Goal: Information Seeking & Learning: Learn about a topic

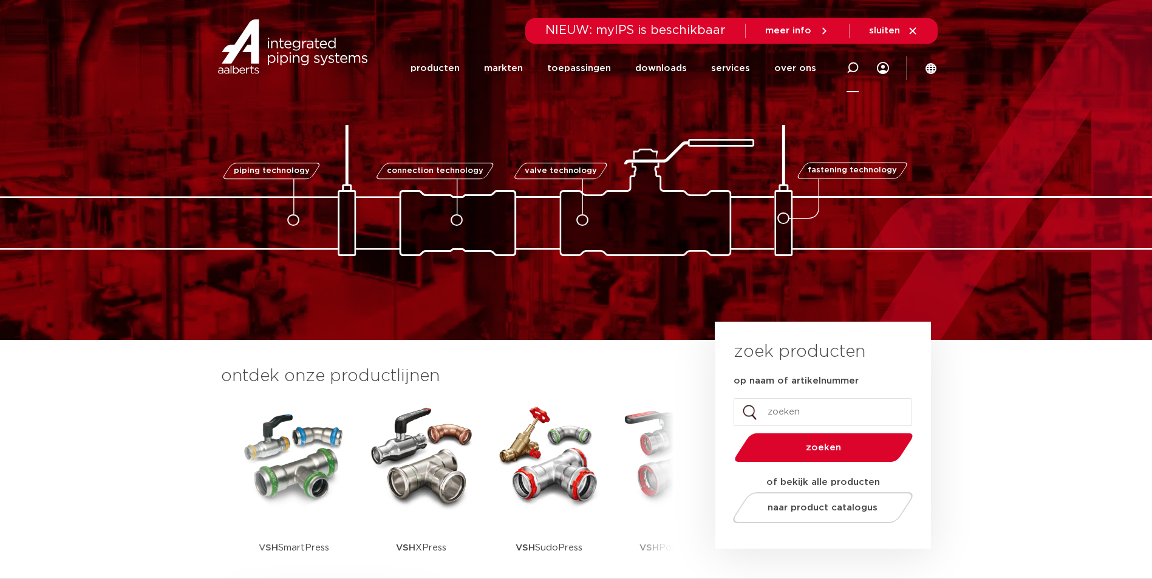
click at [855, 71] on icon at bounding box center [852, 68] width 15 height 15
click at [741, 73] on input "Zoeken" at bounding box center [677, 66] width 382 height 24
paste input "0867042"
type input "0867042"
click button "Zoeken" at bounding box center [0, 0] width 0 height 0
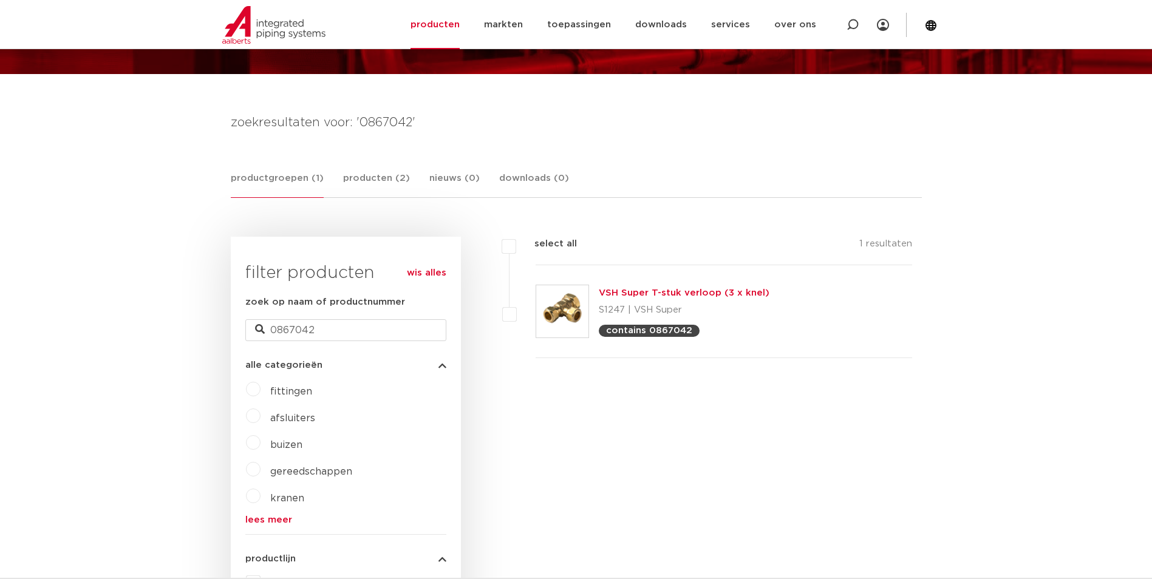
click at [731, 283] on div "VSH Super T-stuk verloop (3 x knel) S1247 | VSH Super contains 0867042" at bounding box center [724, 311] width 377 height 93
click at [732, 288] on link "VSH Super T-stuk verloop (3 x knel)" at bounding box center [684, 292] width 171 height 9
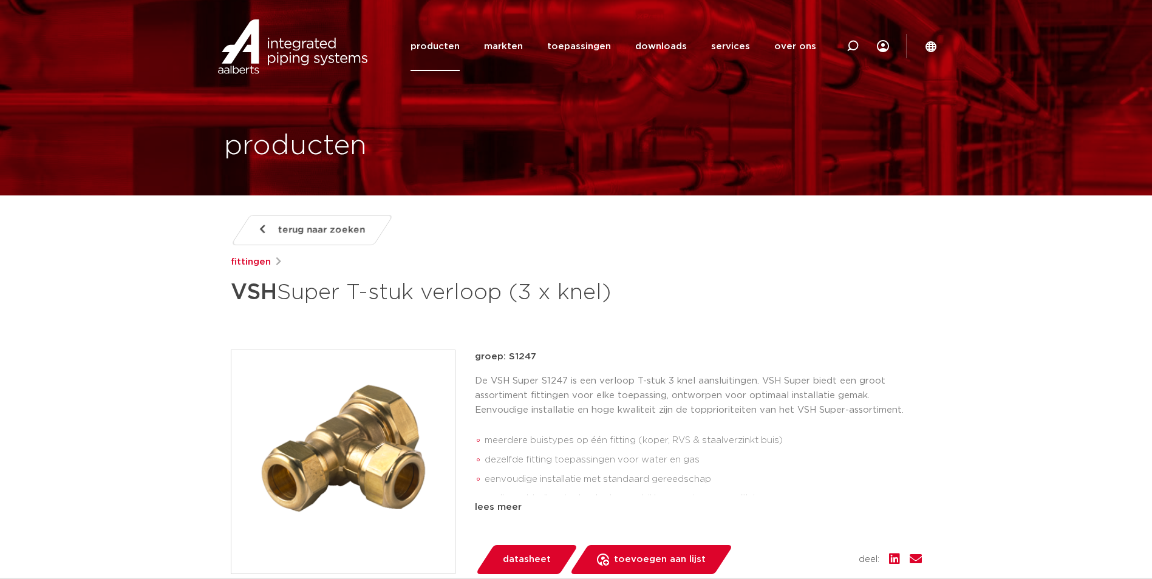
scroll to position [673, 0]
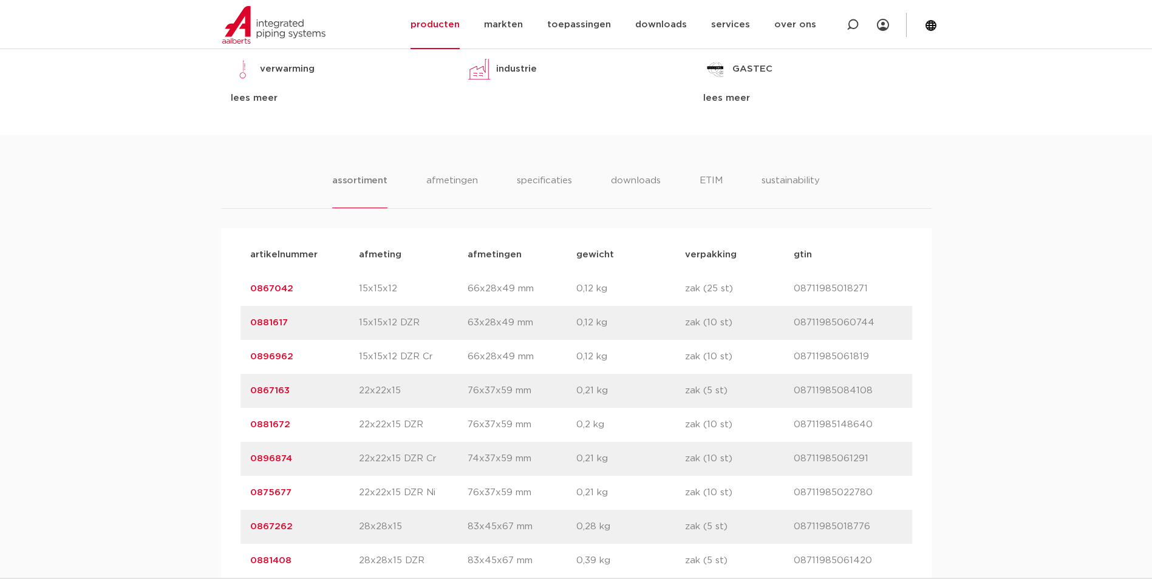
click at [275, 290] on link "0867042" at bounding box center [271, 288] width 43 height 9
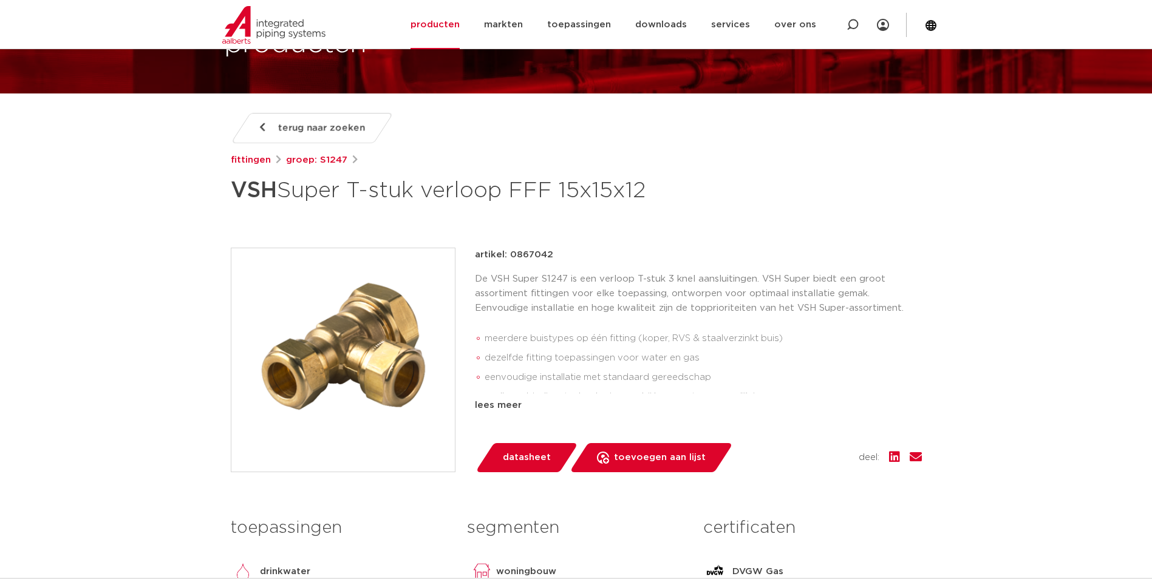
scroll to position [121, 0]
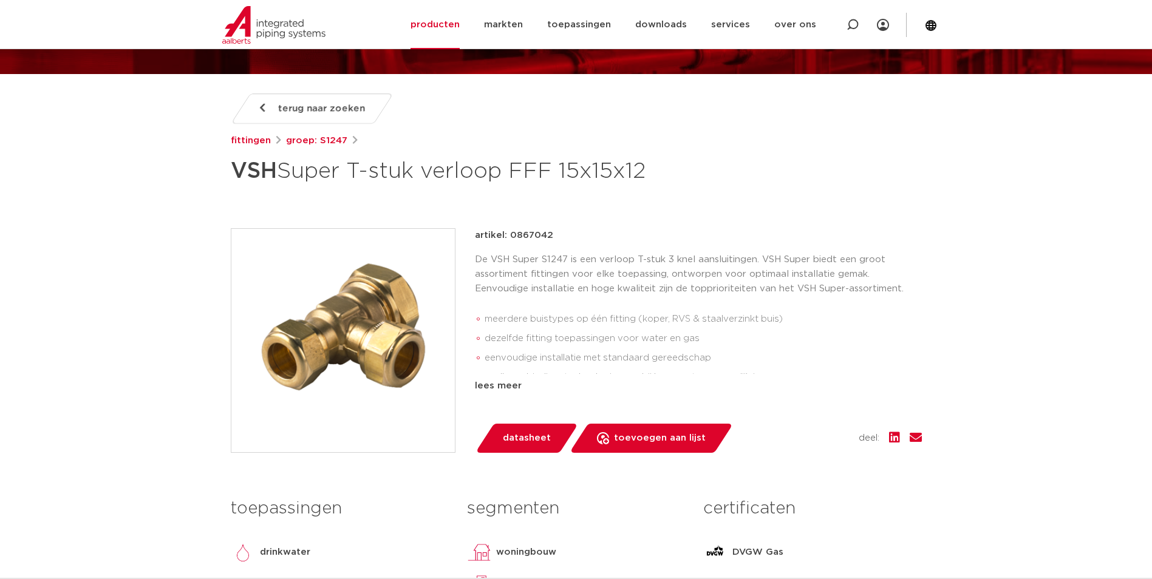
click at [346, 325] on img at bounding box center [342, 340] width 223 height 223
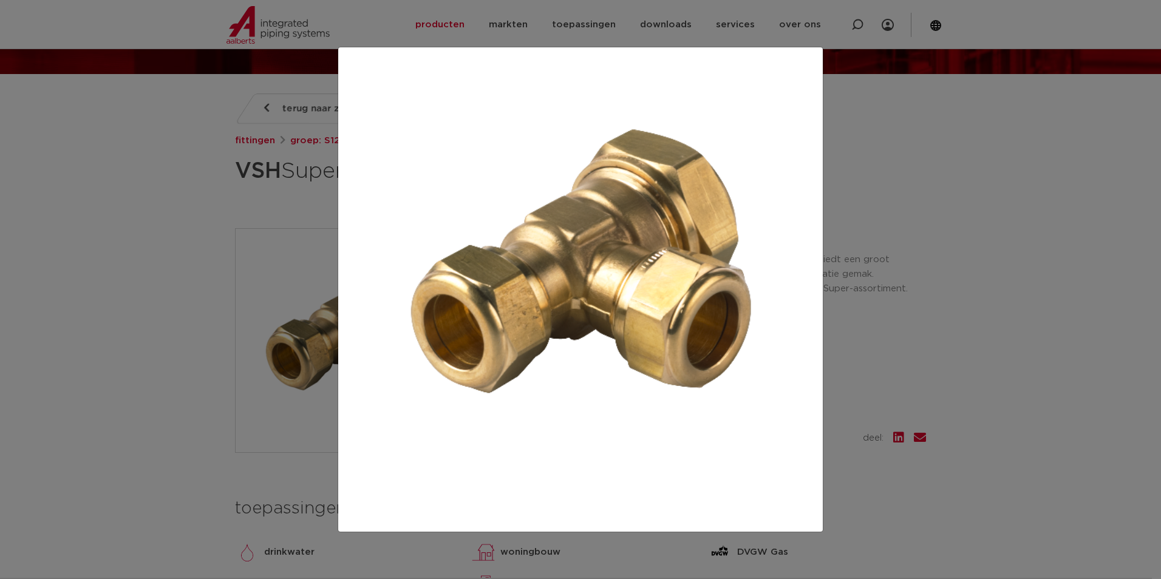
click at [194, 291] on div at bounding box center [580, 289] width 1161 height 579
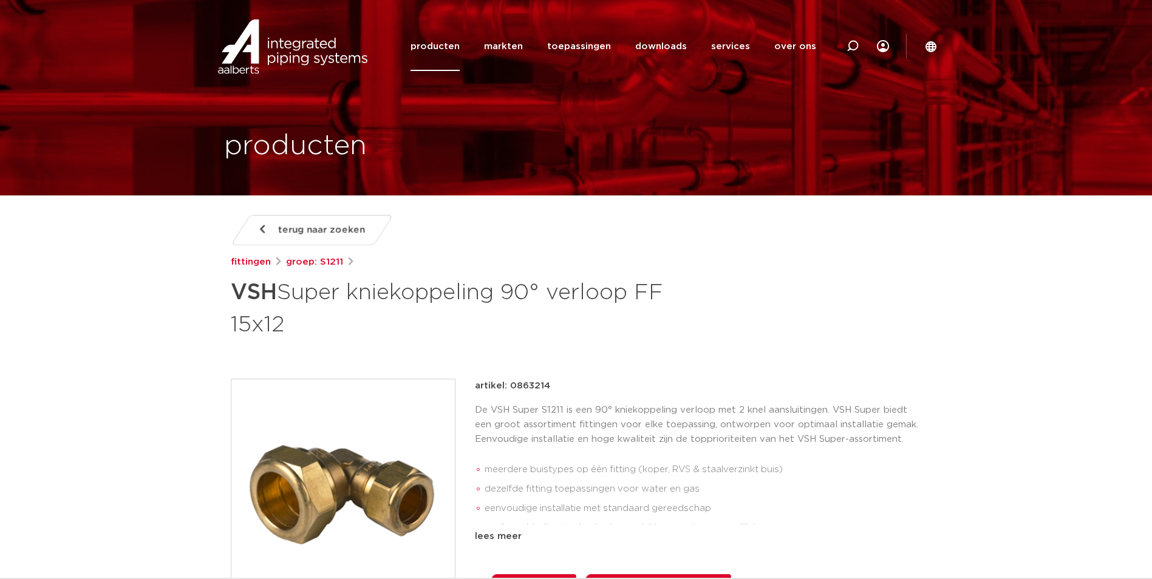
drag, startPoint x: 0, startPoint y: 0, endPoint x: 387, endPoint y: 453, distance: 596.0
click at [387, 453] on img at bounding box center [342, 491] width 223 height 223
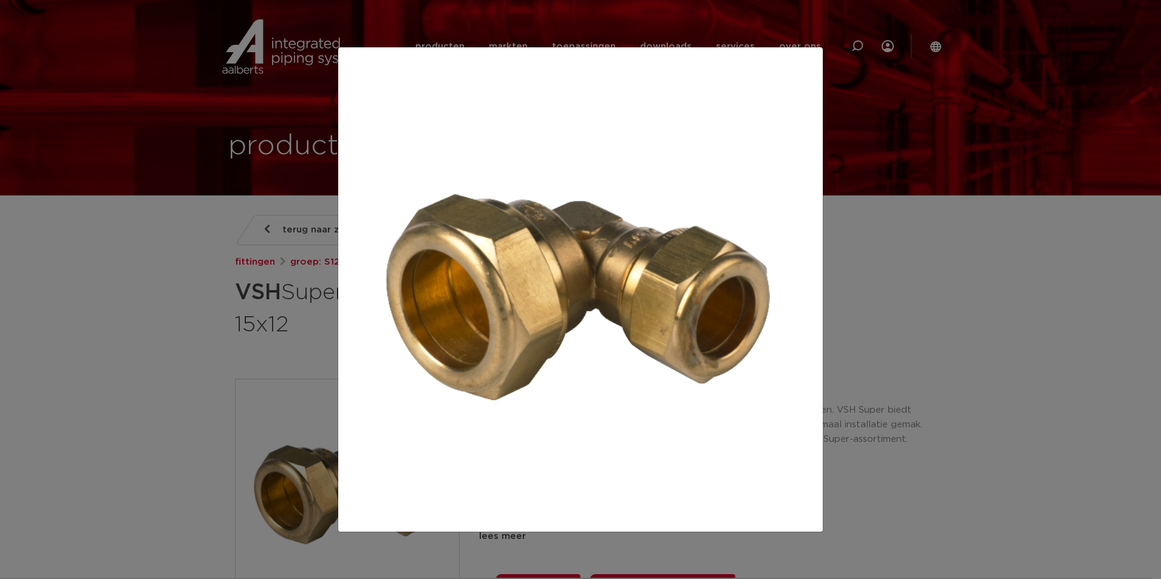
click at [221, 287] on div at bounding box center [580, 289] width 1161 height 579
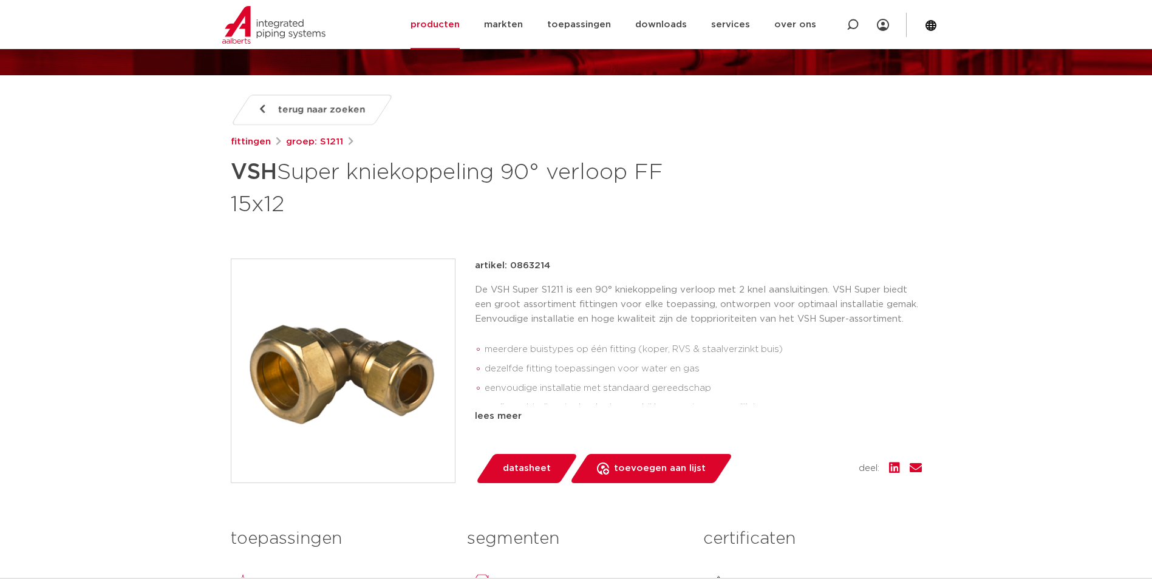
scroll to position [121, 0]
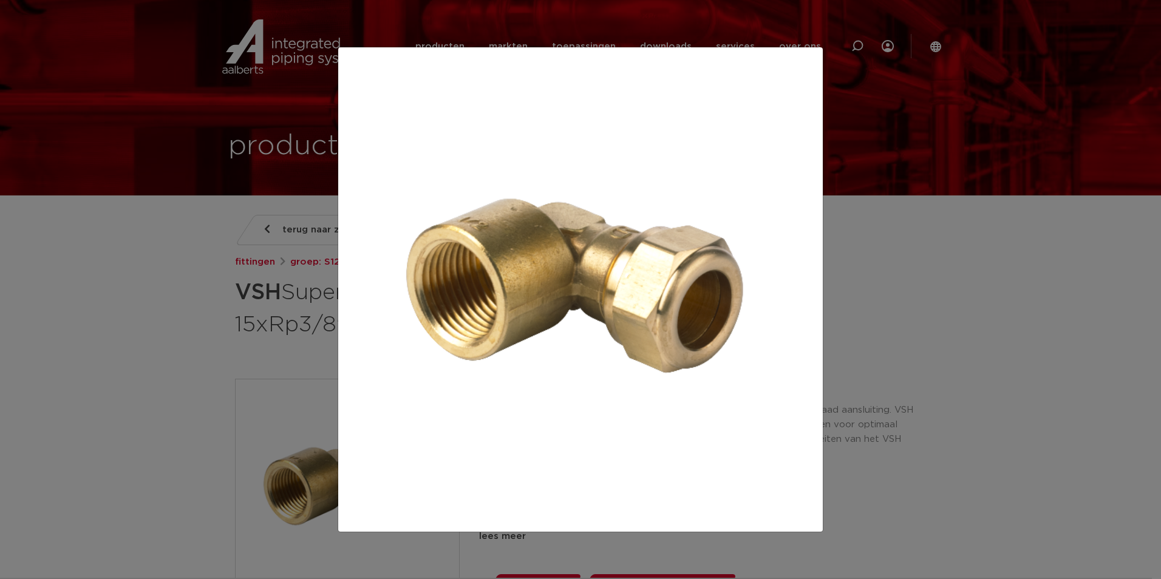
click at [155, 307] on div at bounding box center [580, 289] width 1161 height 579
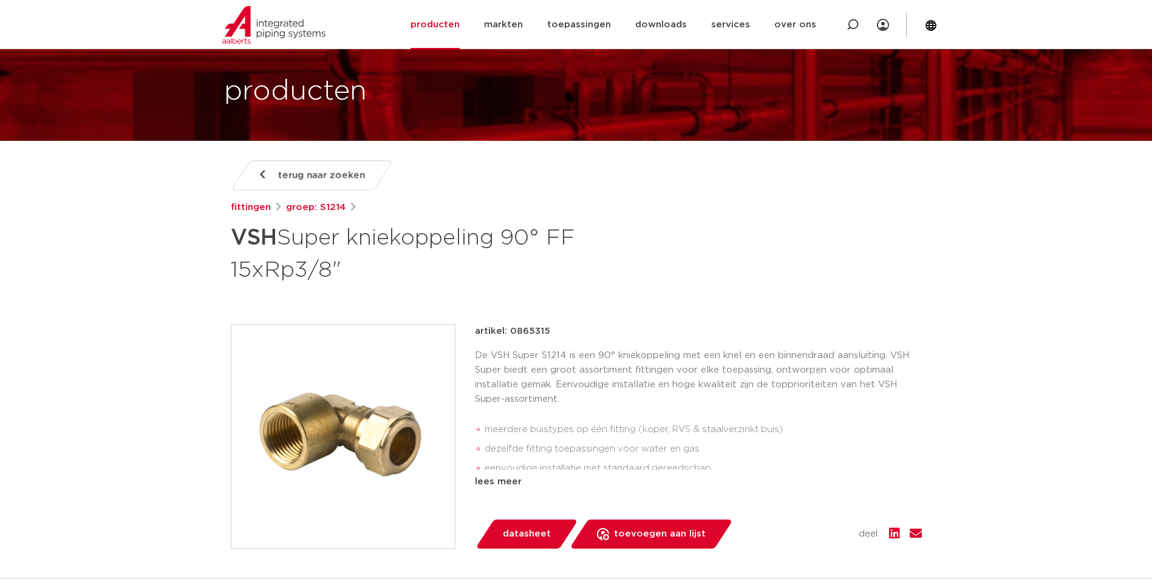
scroll to position [121, 0]
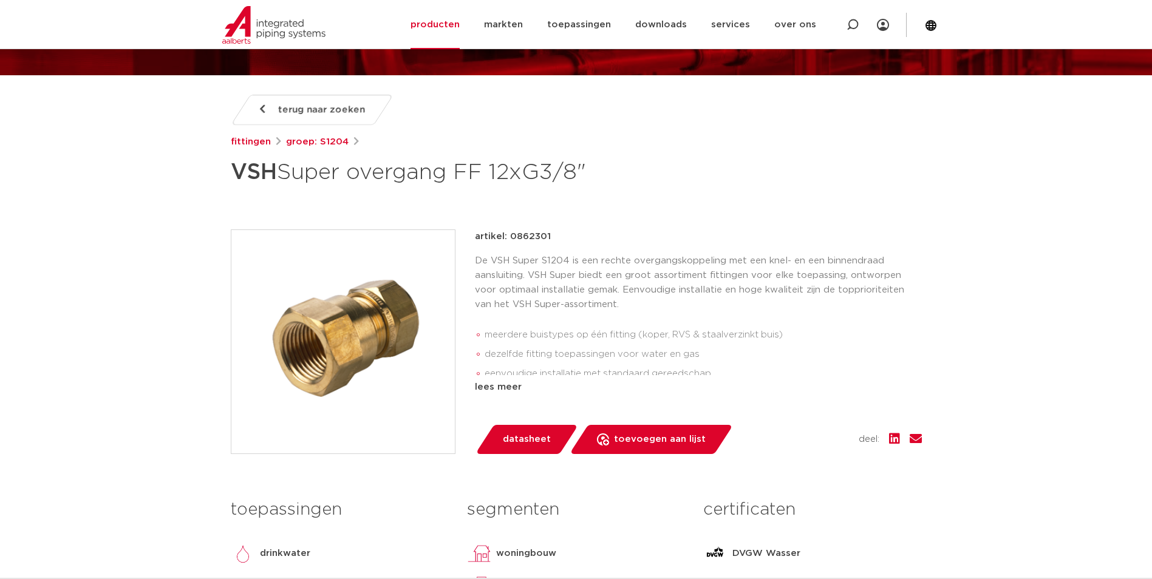
scroll to position [121, 0]
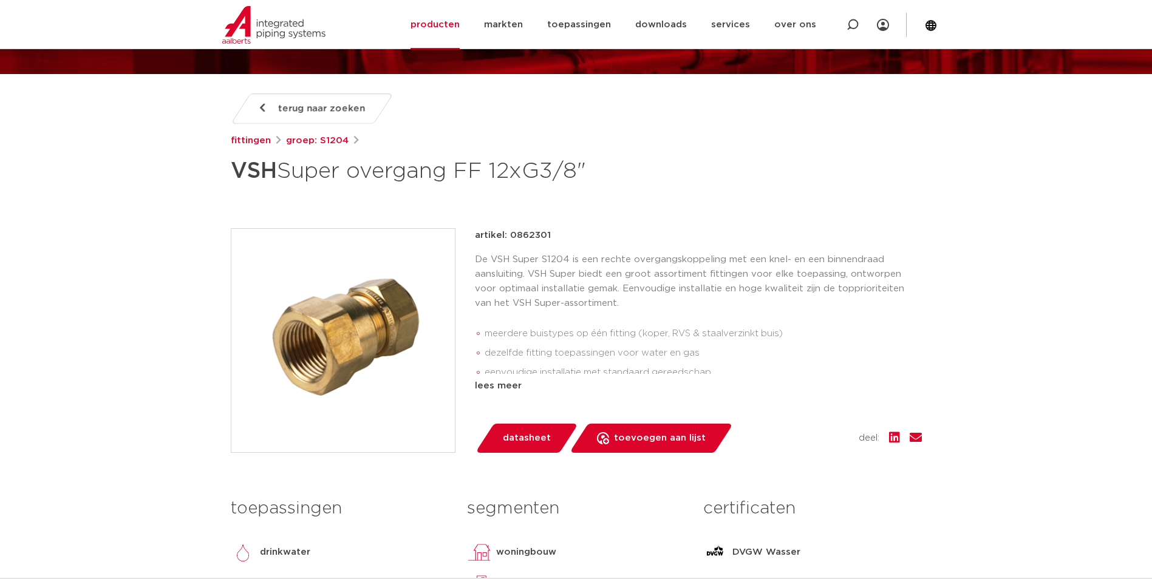
click at [361, 349] on img at bounding box center [342, 340] width 223 height 223
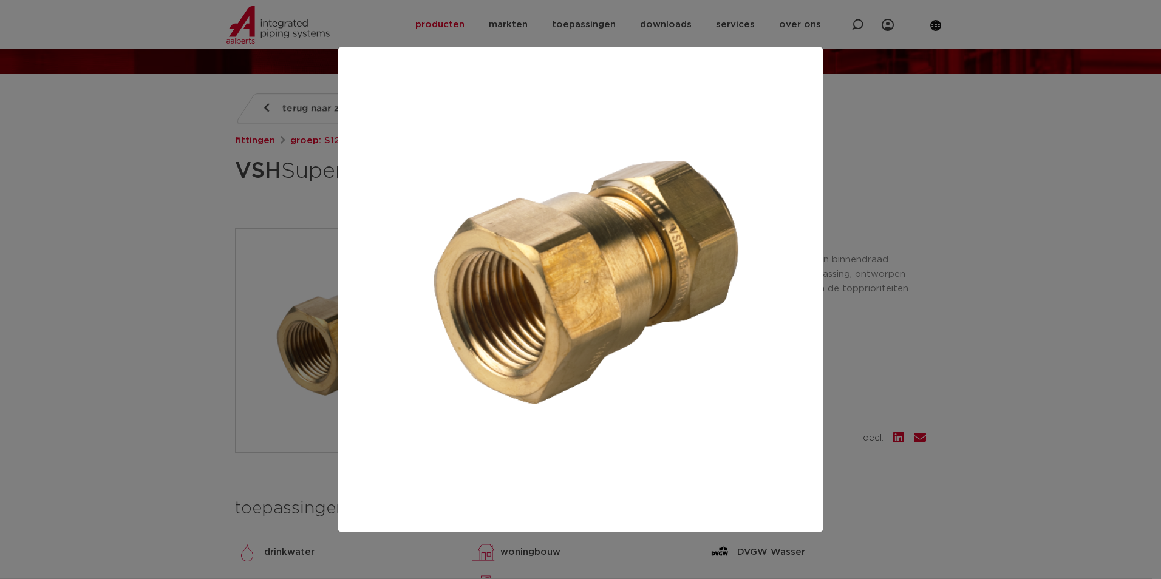
click at [183, 264] on div at bounding box center [580, 289] width 1161 height 579
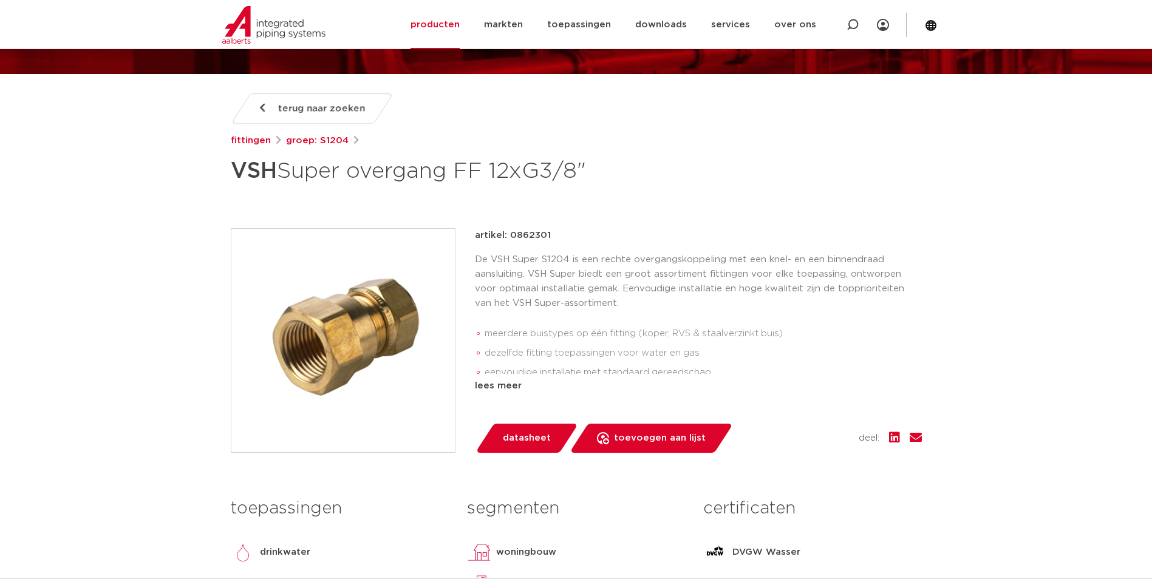
click at [392, 366] on img at bounding box center [342, 340] width 223 height 223
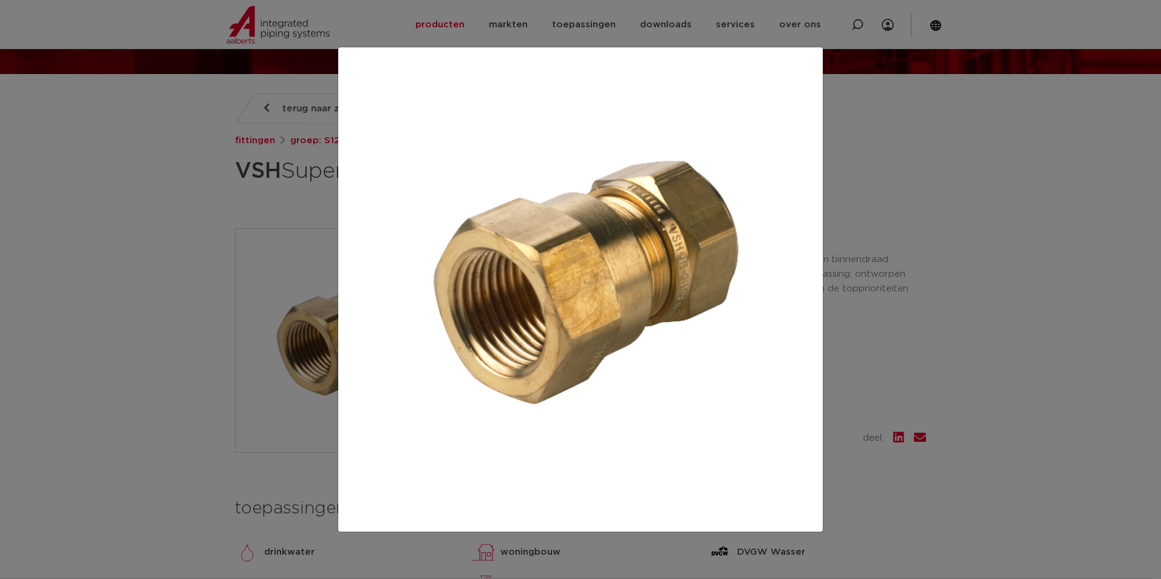
drag, startPoint x: 930, startPoint y: 353, endPoint x: 611, endPoint y: 348, distance: 318.2
click at [930, 353] on div at bounding box center [580, 289] width 1161 height 579
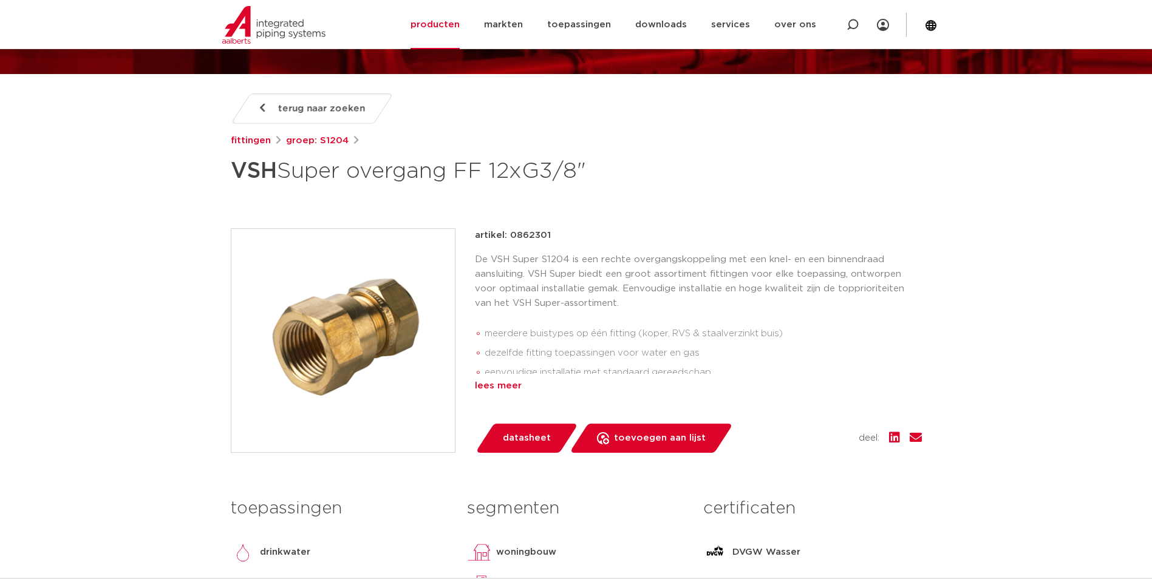
click at [503, 384] on div "lees meer" at bounding box center [698, 386] width 447 height 15
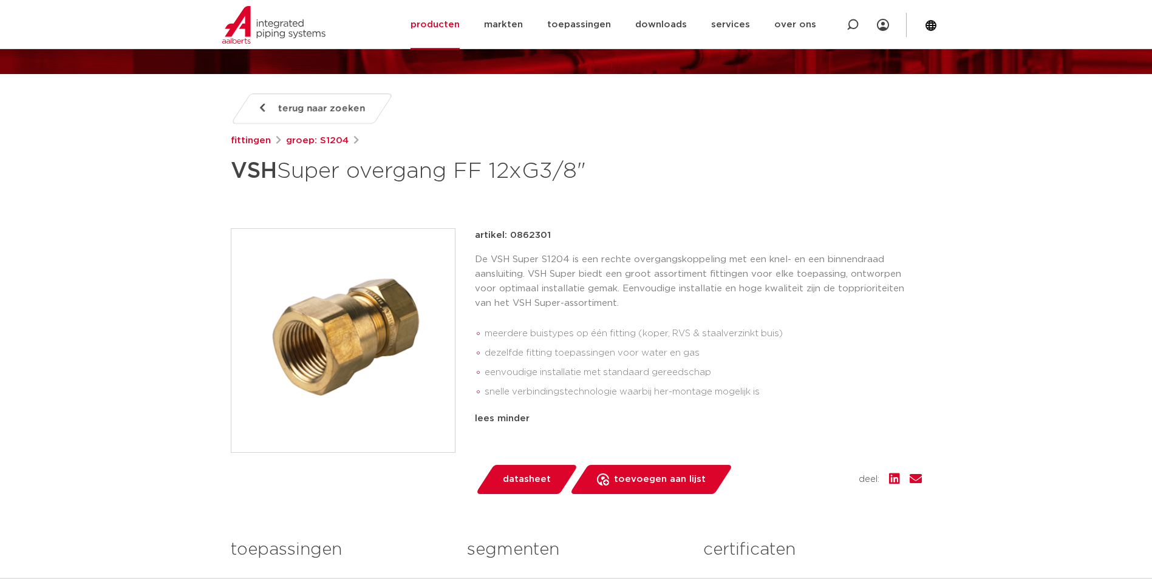
click at [531, 205] on div "terug naar zoeken fittingen groep: S1204 VSH Super overgang FF 12xG3/8"" at bounding box center [576, 411] width 710 height 634
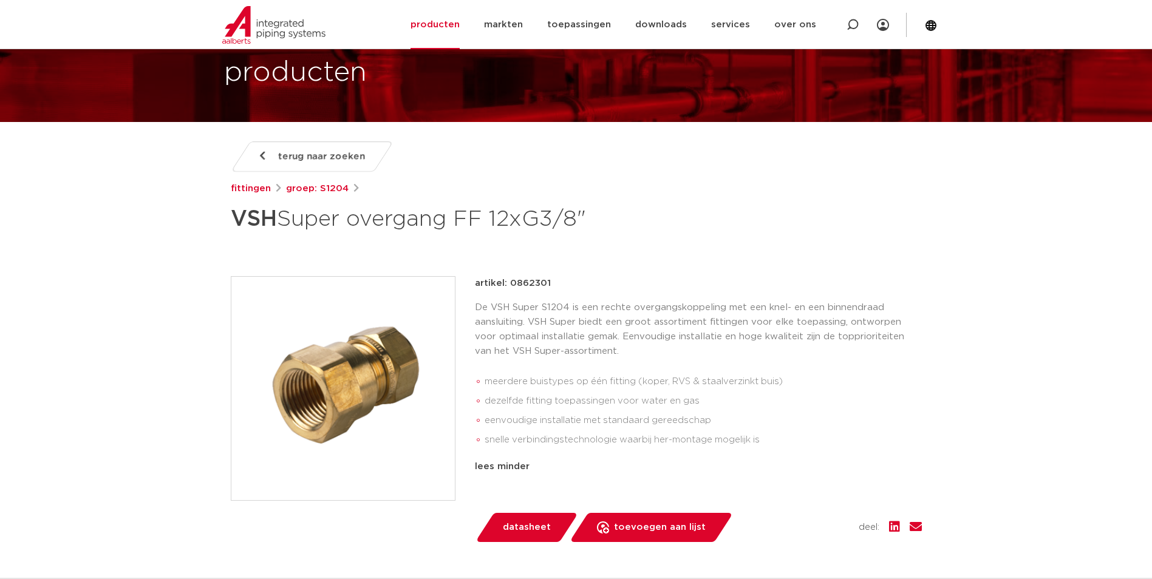
scroll to position [0, 0]
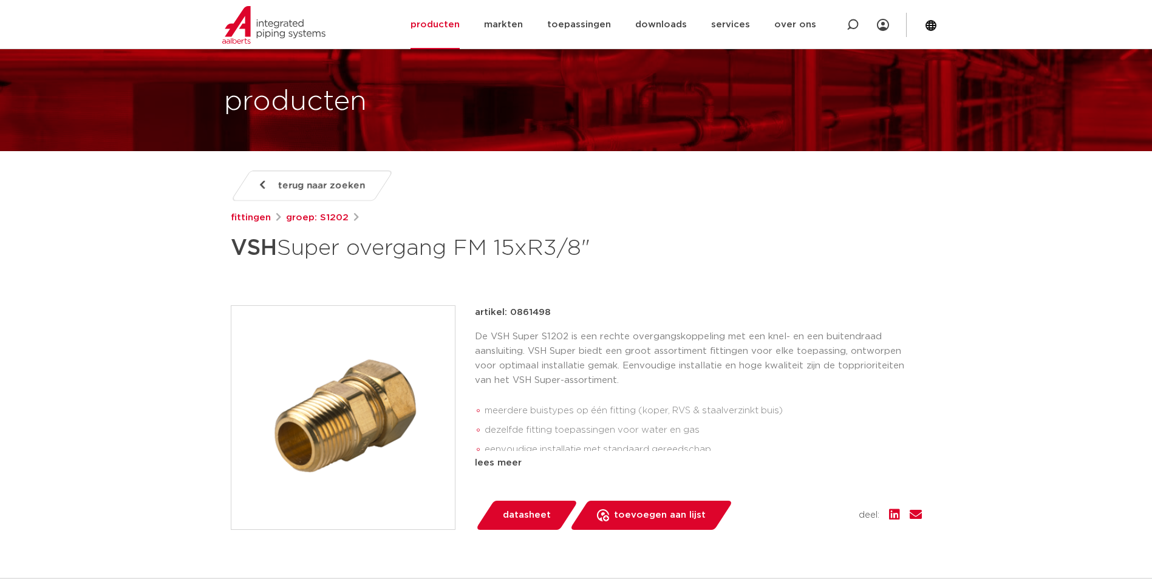
scroll to position [121, 0]
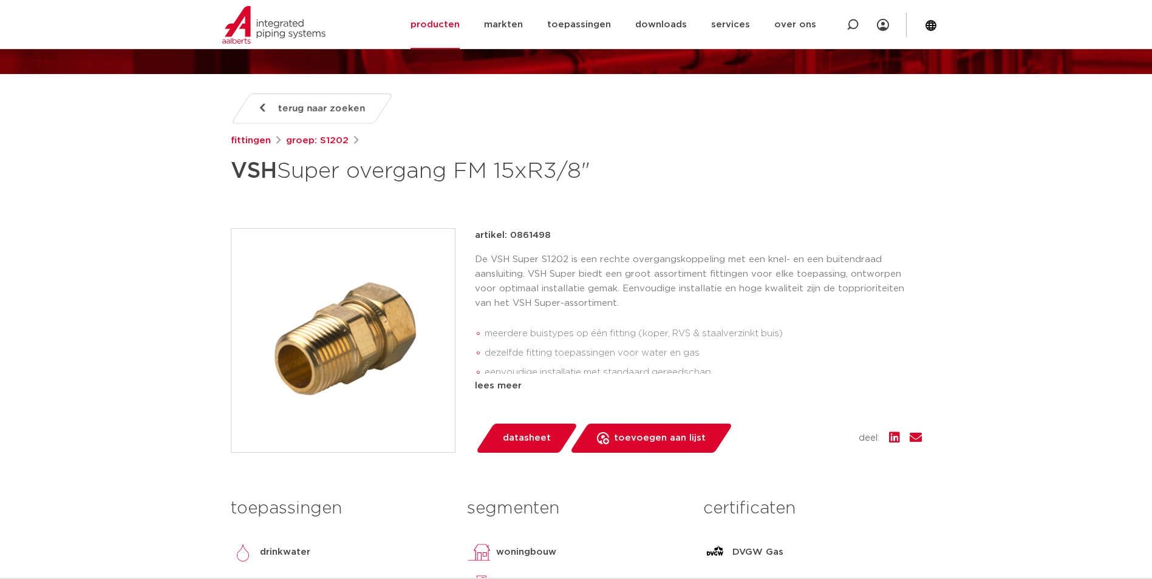
click at [381, 330] on img at bounding box center [342, 340] width 223 height 223
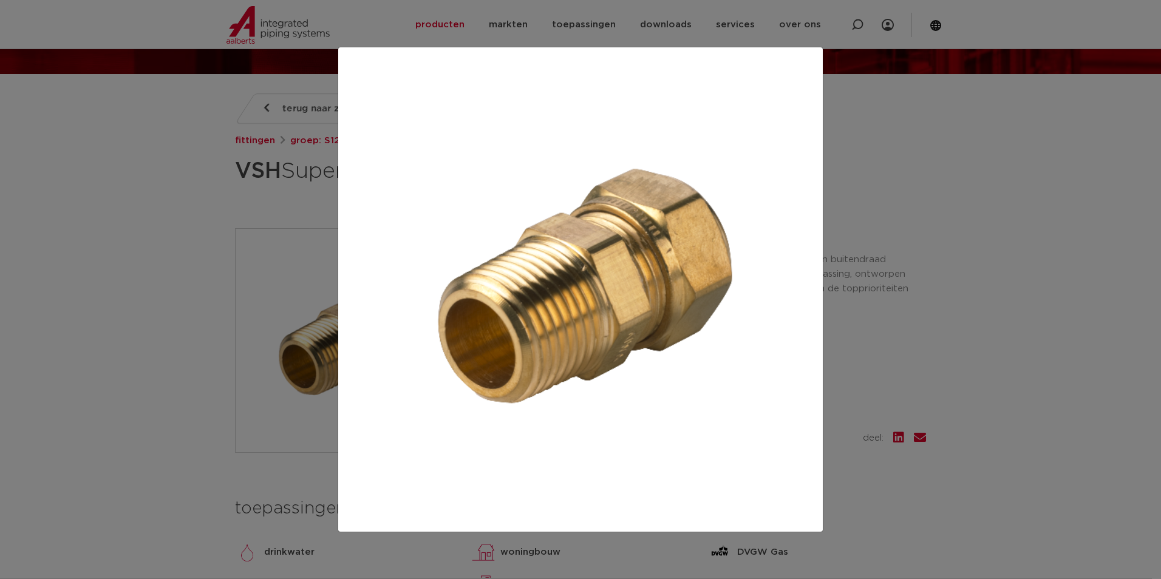
click at [883, 494] on div at bounding box center [580, 289] width 1161 height 579
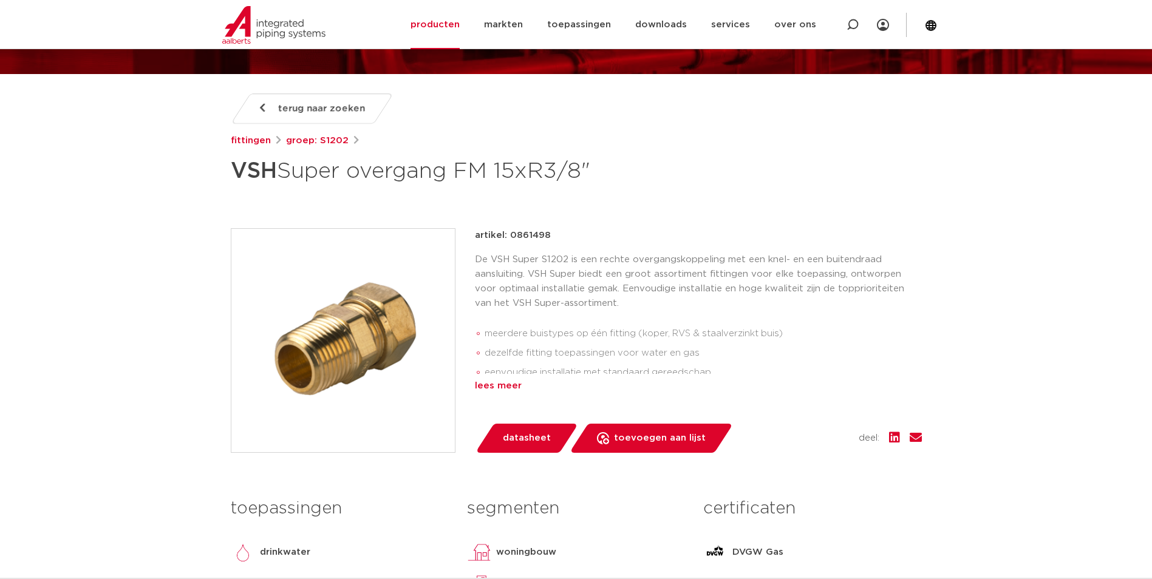
click at [500, 379] on div "lees meer" at bounding box center [698, 386] width 447 height 15
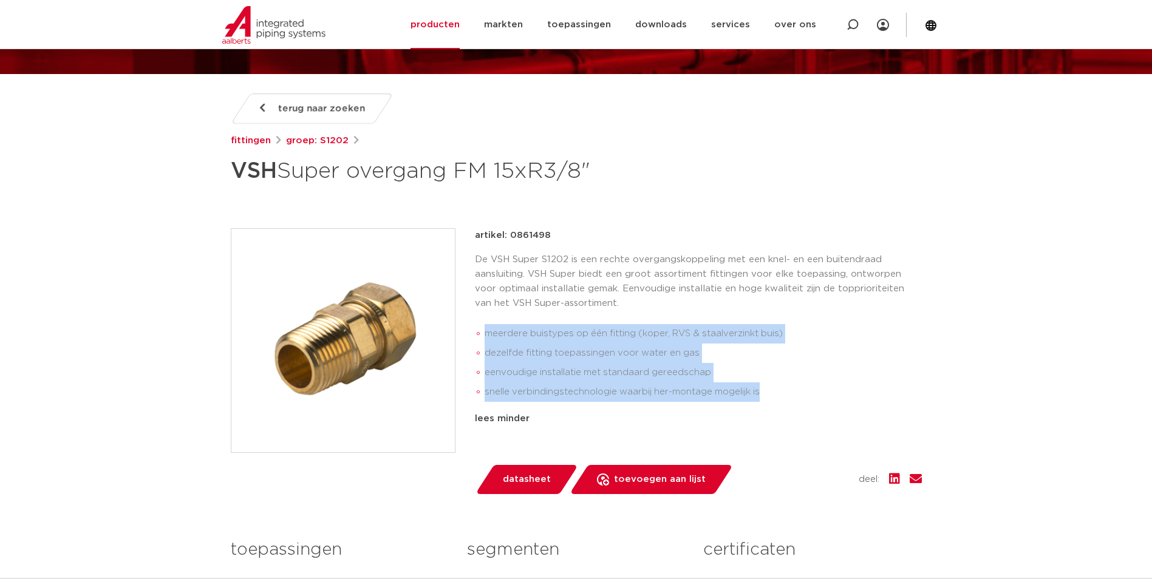
drag, startPoint x: 486, startPoint y: 334, endPoint x: 781, endPoint y: 397, distance: 301.8
click at [781, 397] on ul "meerdere buistypes op één fitting (koper, RVS & staalverzinkt buis) dezelfde fi…" at bounding box center [698, 362] width 447 height 87
drag, startPoint x: 781, startPoint y: 397, endPoint x: 765, endPoint y: 397, distance: 15.8
click at [765, 397] on li "snelle verbindingstechnologie waarbij her-montage mogelijk is" at bounding box center [703, 392] width 437 height 19
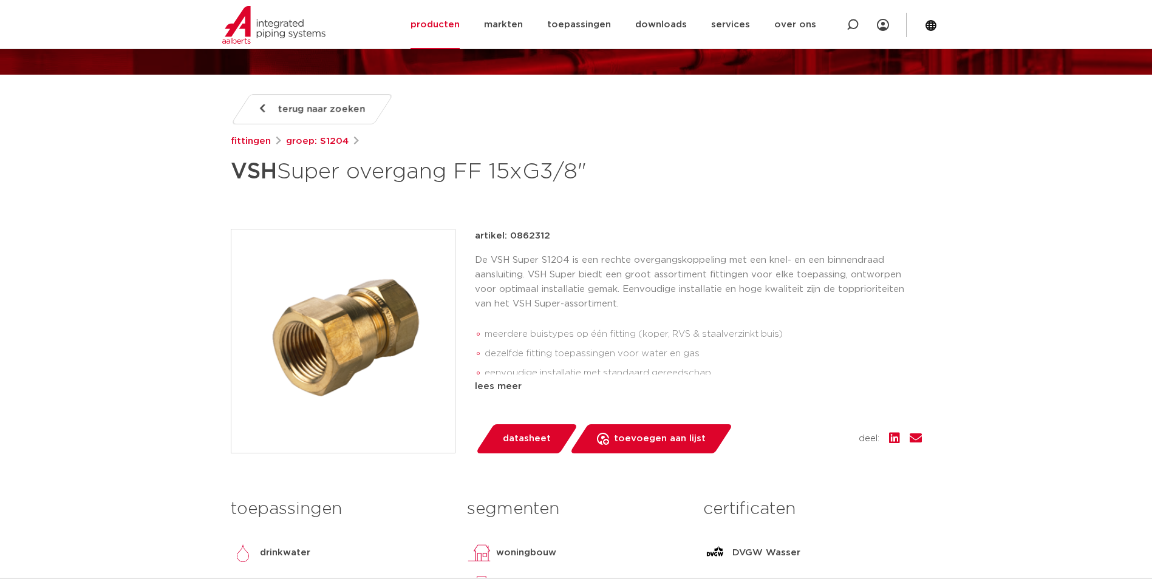
scroll to position [121, 0]
click at [351, 331] on img at bounding box center [342, 340] width 223 height 223
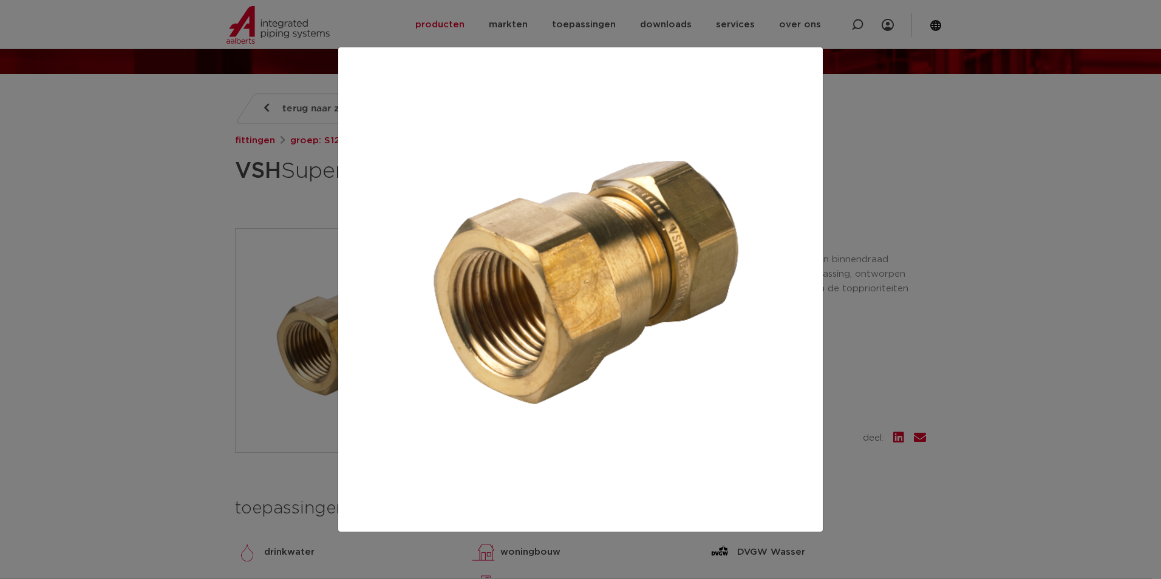
click at [849, 305] on div at bounding box center [580, 289] width 1161 height 579
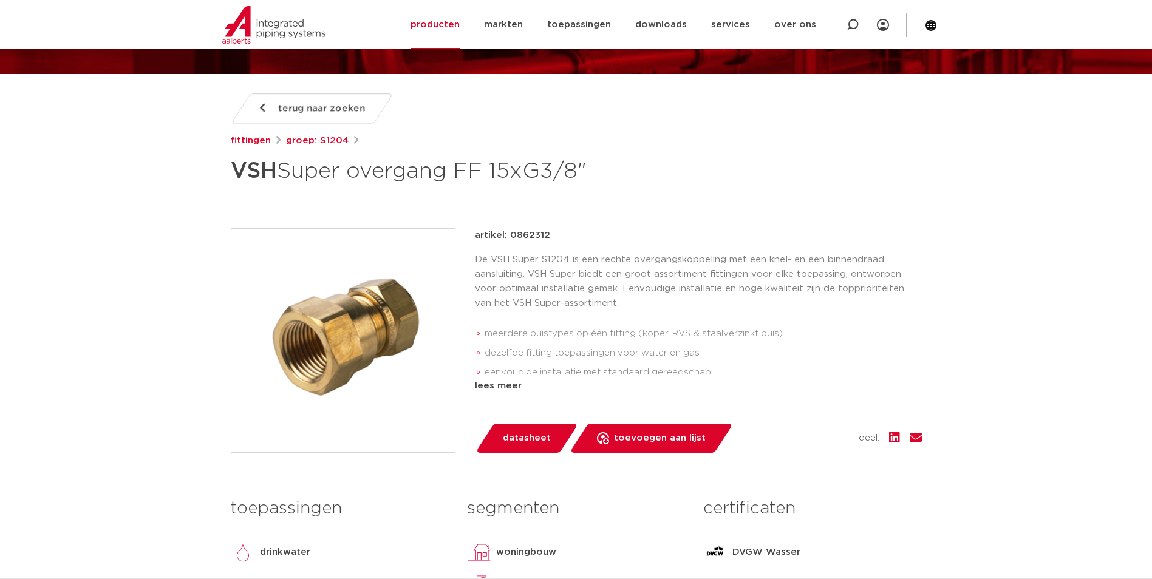
click at [577, 195] on div "terug naar zoeken fittingen groep: S1204 VSH Super overgang FF 15xG3/8"" at bounding box center [576, 390] width 710 height 593
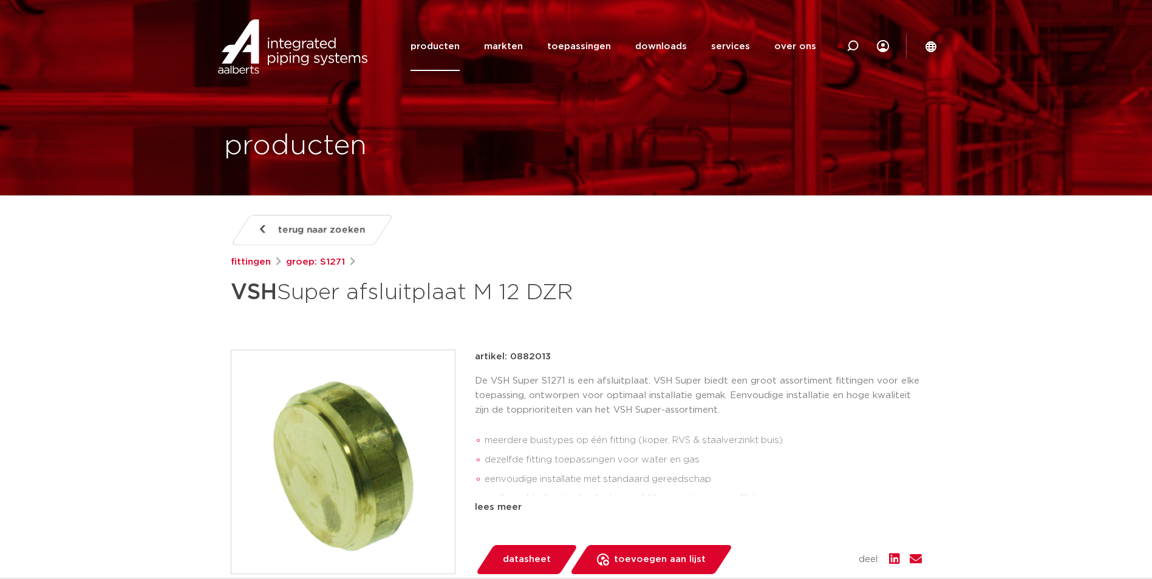
click at [332, 435] on img at bounding box center [342, 461] width 223 height 223
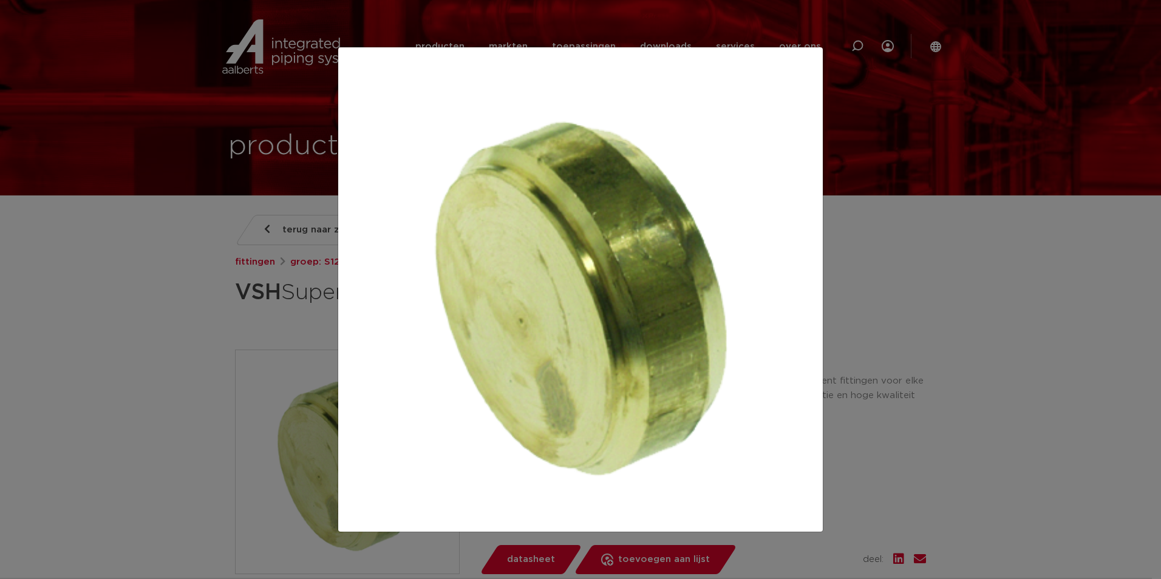
click at [973, 362] on div at bounding box center [580, 289] width 1161 height 579
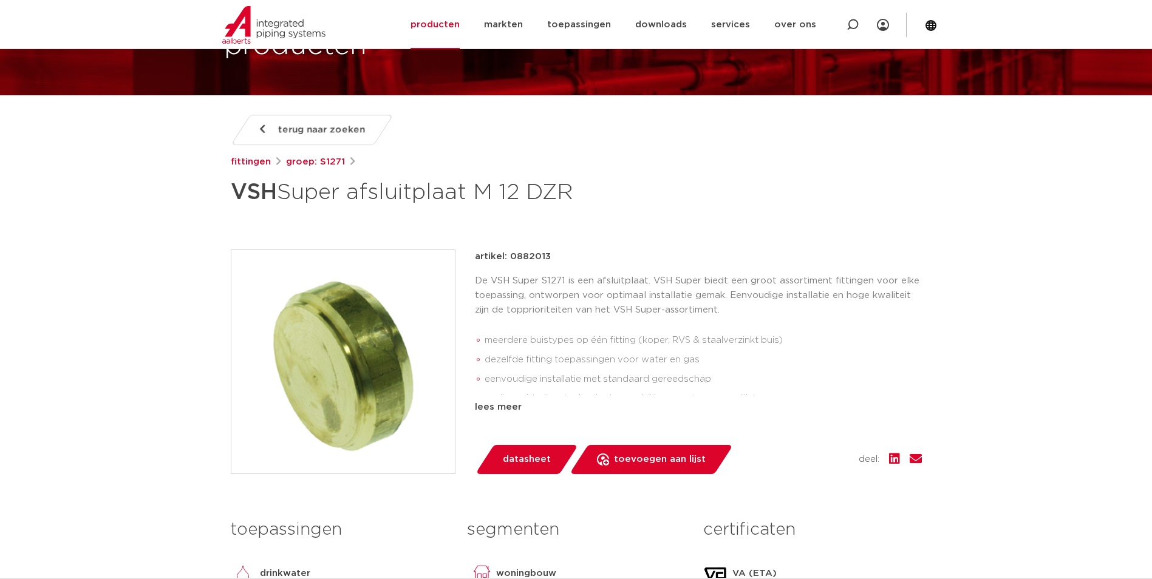
scroll to position [121, 0]
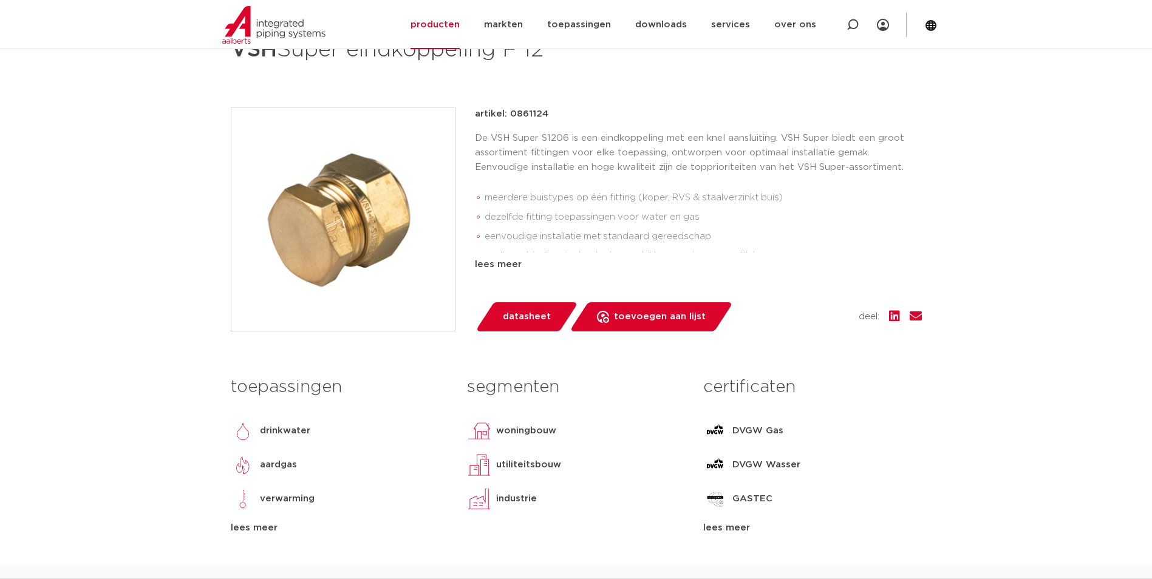
scroll to position [182, 0]
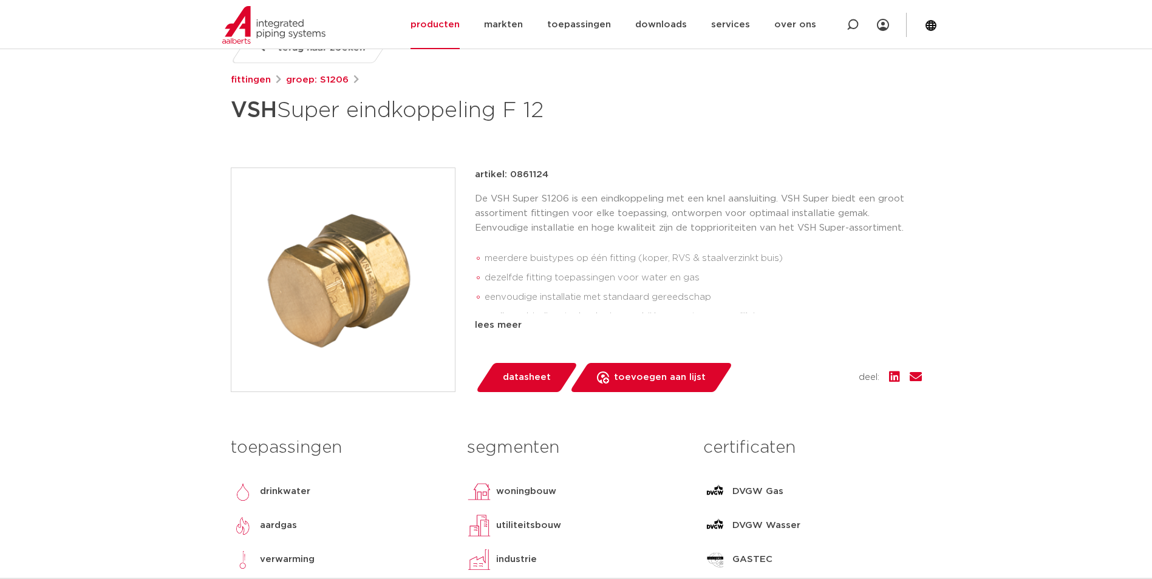
click at [358, 288] on img at bounding box center [342, 279] width 223 height 223
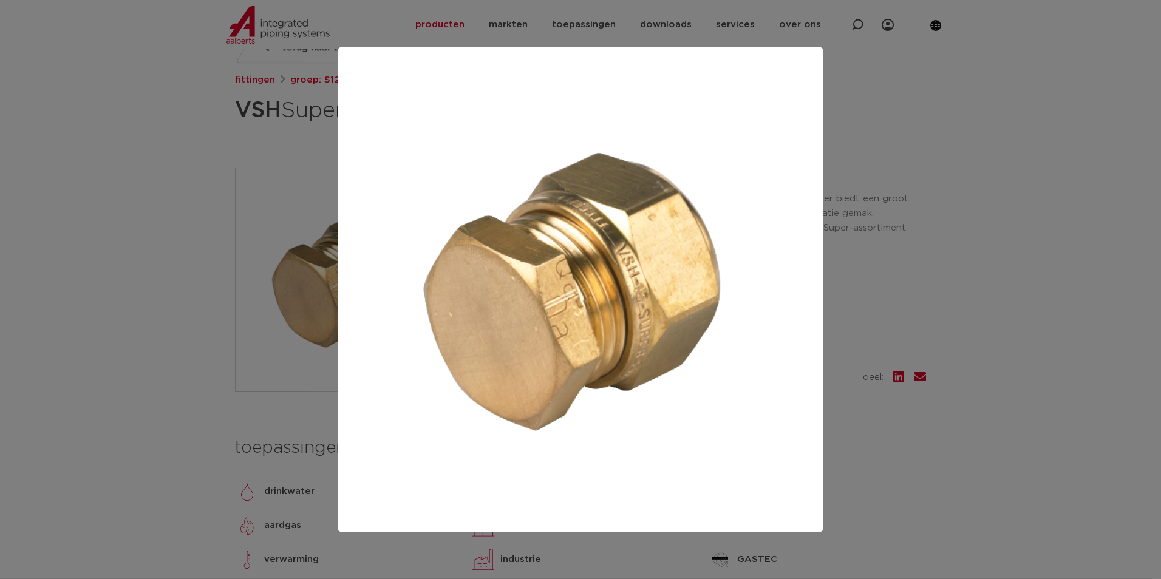
click at [935, 271] on div at bounding box center [580, 289] width 1161 height 579
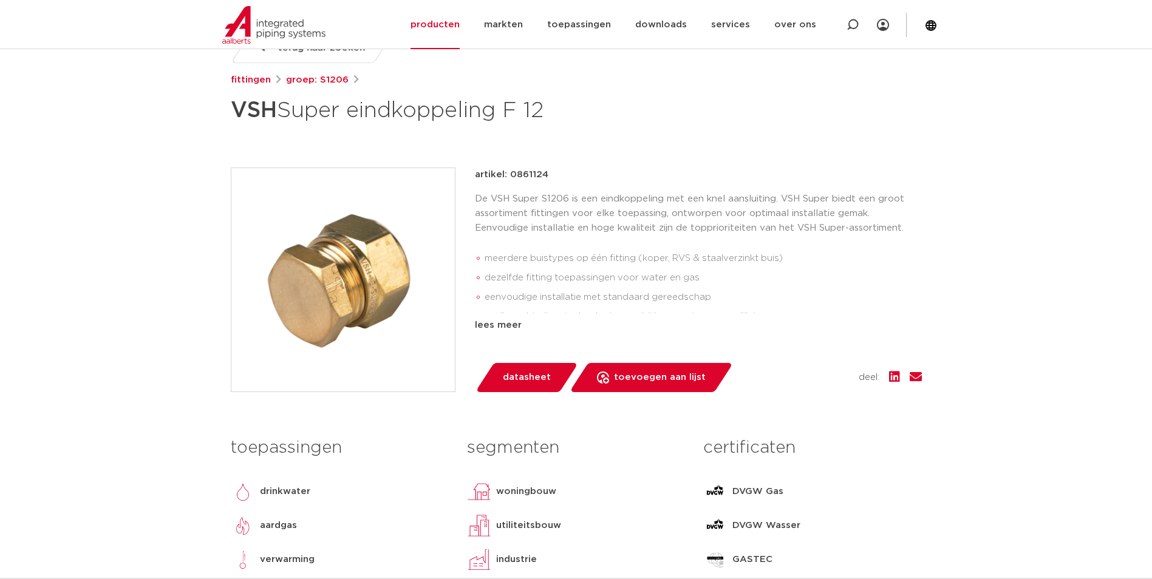
click at [638, 291] on li "eenvoudige installatie met standaard gereedschap" at bounding box center [703, 297] width 437 height 19
click at [484, 328] on div "lees meer" at bounding box center [698, 325] width 447 height 15
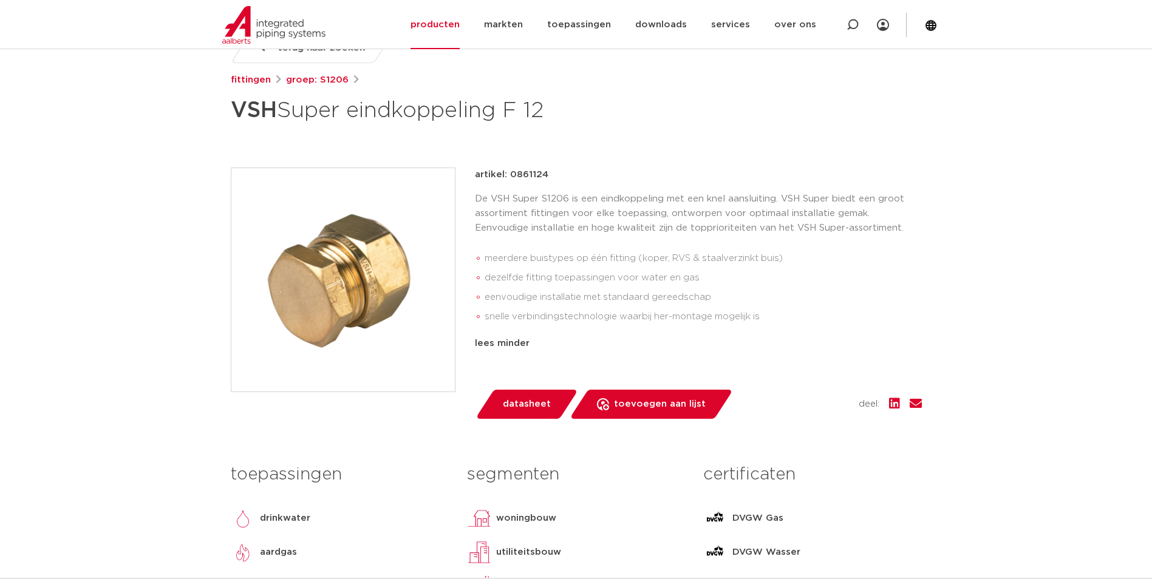
click at [614, 230] on p "De VSH Super S1206 is een eindkoppeling met een knel aansluiting. VSH Super bie…" at bounding box center [698, 214] width 447 height 44
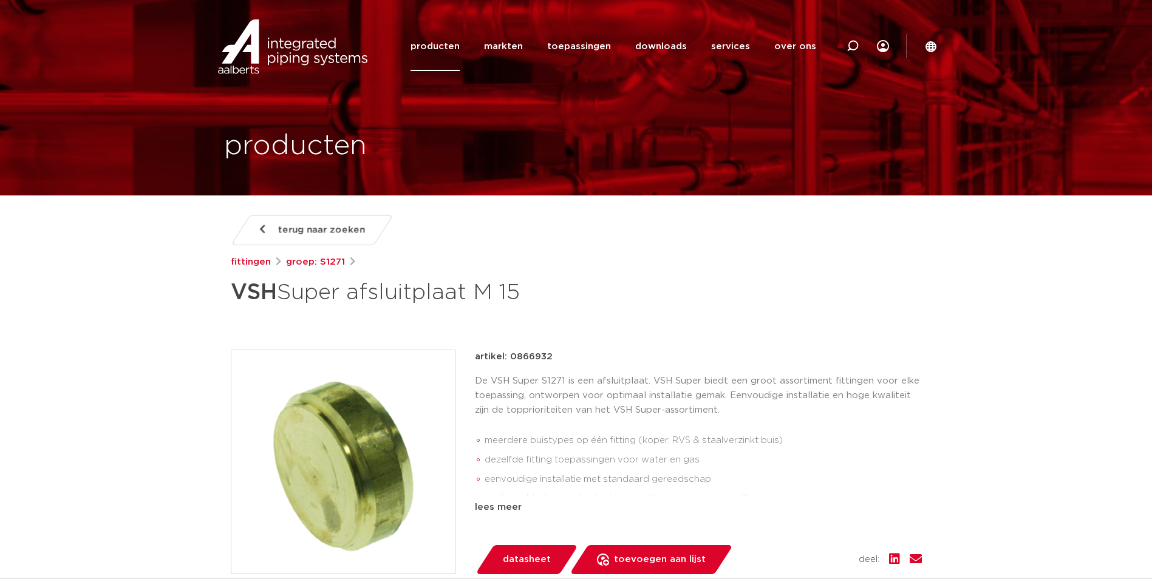
click at [378, 421] on img at bounding box center [342, 461] width 223 height 223
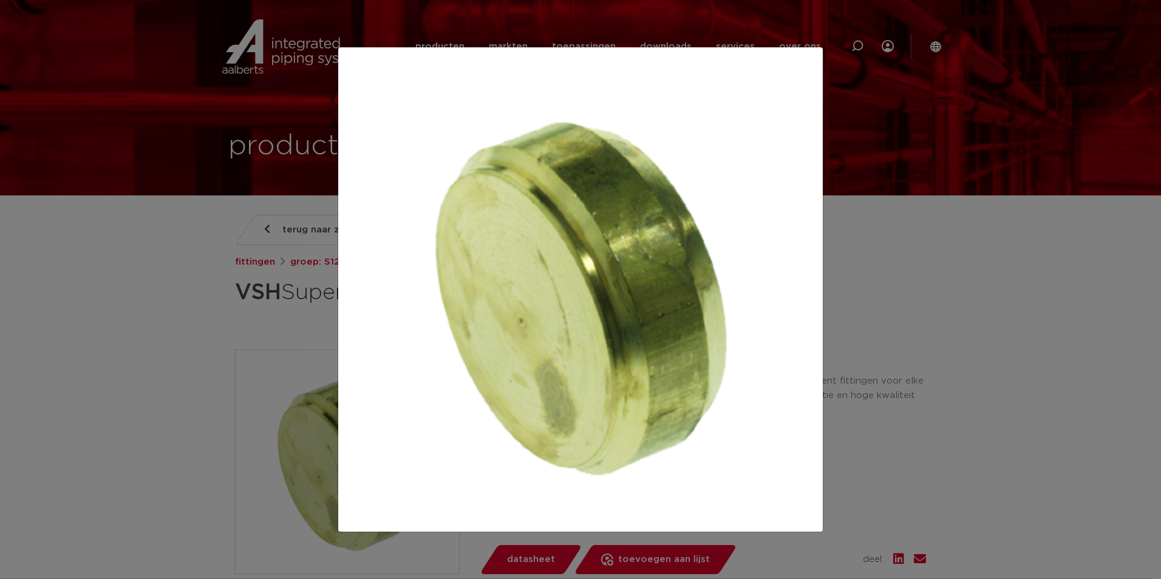
click at [916, 406] on div at bounding box center [580, 289] width 1161 height 579
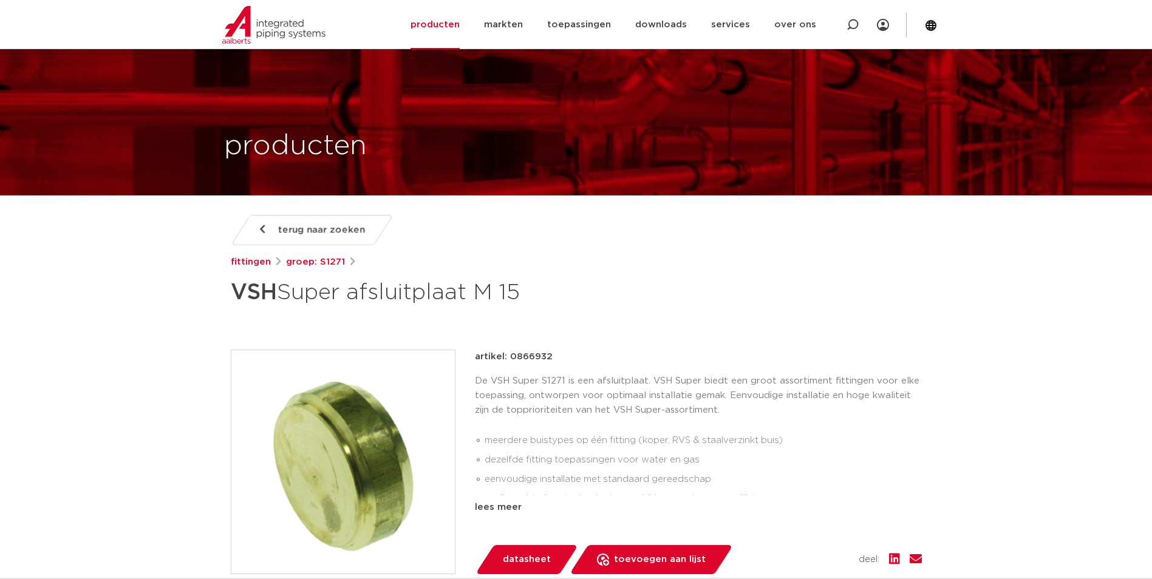
scroll to position [61, 0]
